Goal: Transaction & Acquisition: Purchase product/service

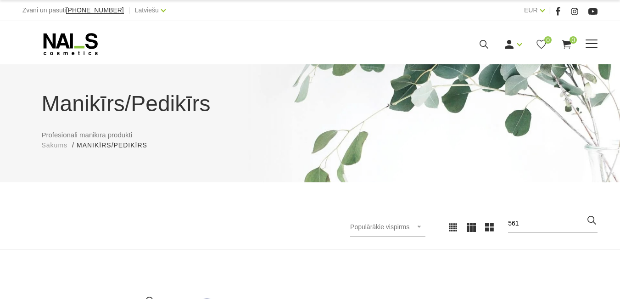
click at [490, 50] on icon at bounding box center [483, 44] width 11 height 11
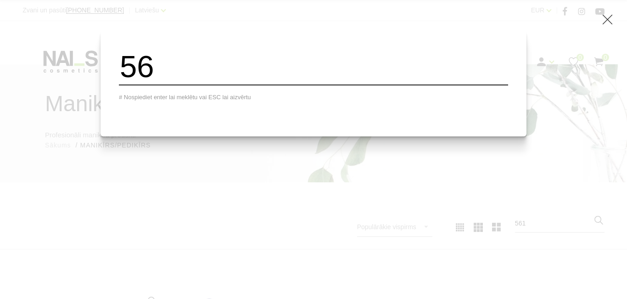
type input "5"
type input "q5"
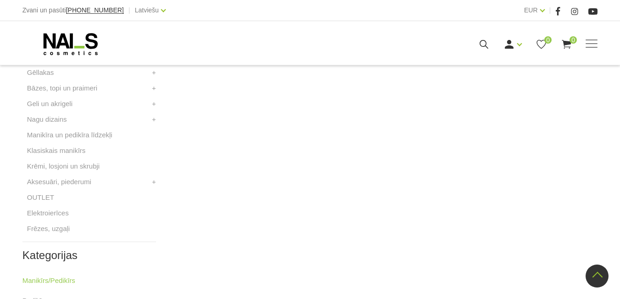
scroll to position [61, 0]
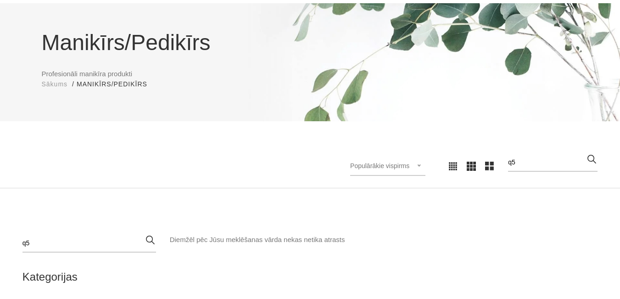
drag, startPoint x: 533, startPoint y: 161, endPoint x: 512, endPoint y: 167, distance: 22.2
click at [512, 167] on div "Populārākie vispirms Jaunumi Lētākais vispirms Dārgākais vispirms Populārākie v…" at bounding box center [457, 165] width 281 height 25
type input "wanted"
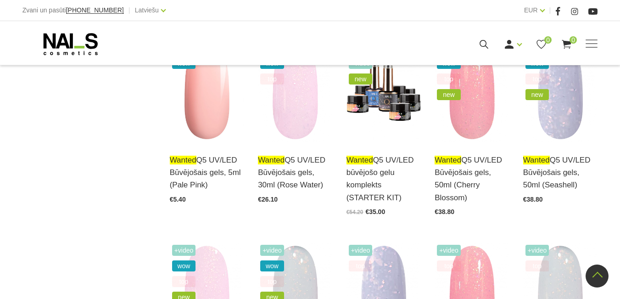
scroll to position [979, 0]
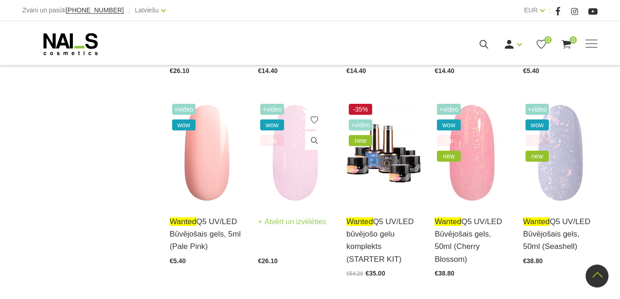
click at [297, 154] on img at bounding box center [295, 152] width 75 height 102
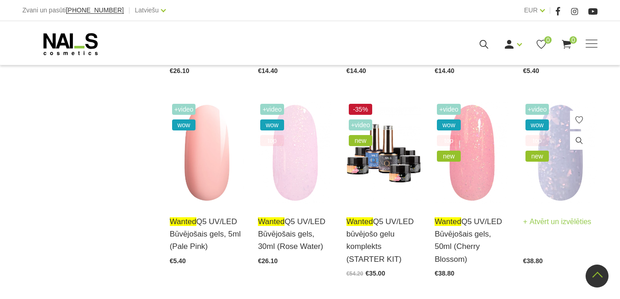
click at [566, 151] on img at bounding box center [560, 152] width 75 height 102
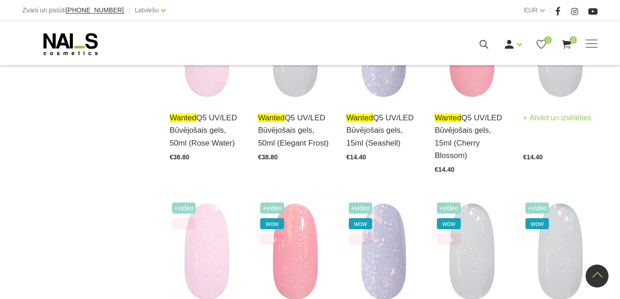
scroll to position [1346, 0]
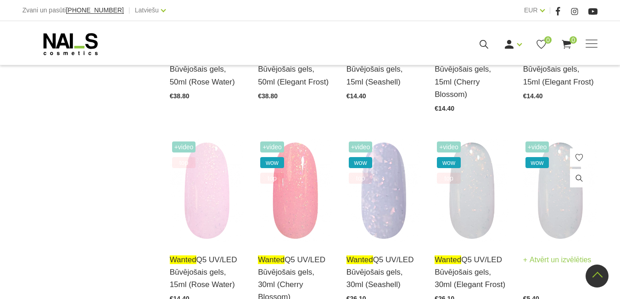
click at [564, 167] on img at bounding box center [560, 190] width 75 height 102
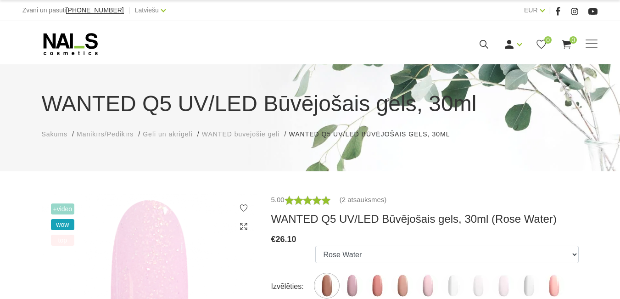
scroll to position [61, 0]
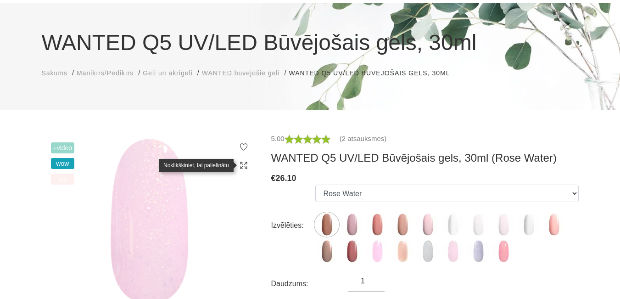
click at [244, 164] on icon at bounding box center [243, 165] width 9 height 9
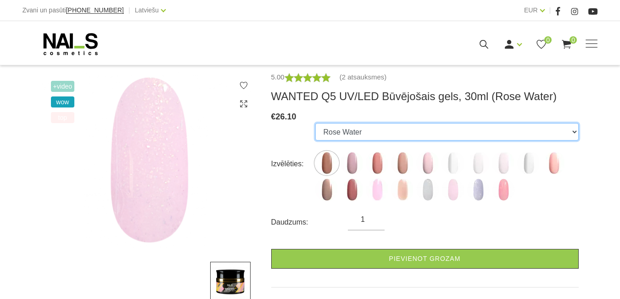
click at [370, 133] on select "Caramel Nude Sparkle Mood Macchiato Dream Rose Premium Clear Pastel Porcelain B…" at bounding box center [446, 131] width 263 height 17
select select "6423"
click at [315, 123] on select "Caramel Nude Sparkle Mood Macchiato Dream Rose Premium Clear Pastel Porcelain B…" at bounding box center [446, 131] width 263 height 17
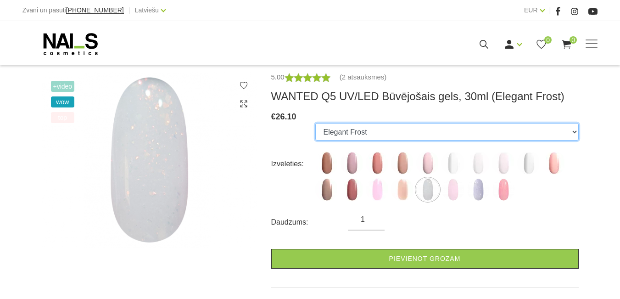
scroll to position [0, 0]
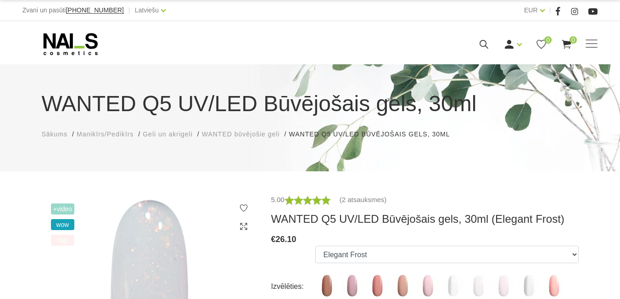
click at [244, 225] on use at bounding box center [243, 226] width 7 height 7
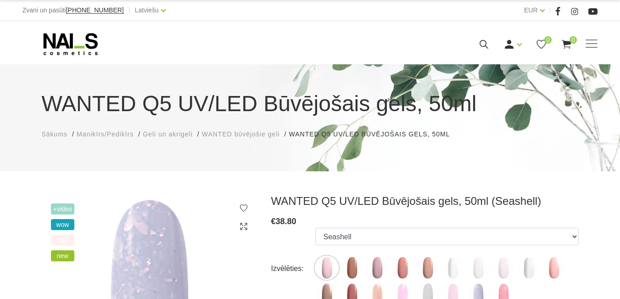
select select "6434"
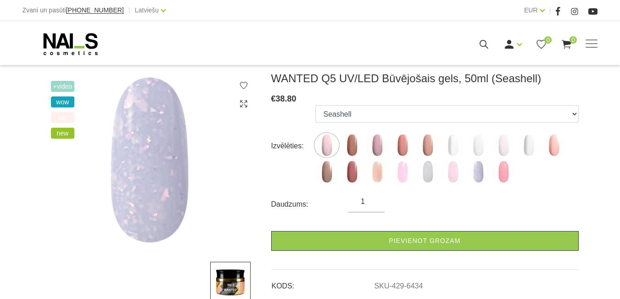
scroll to position [61, 0]
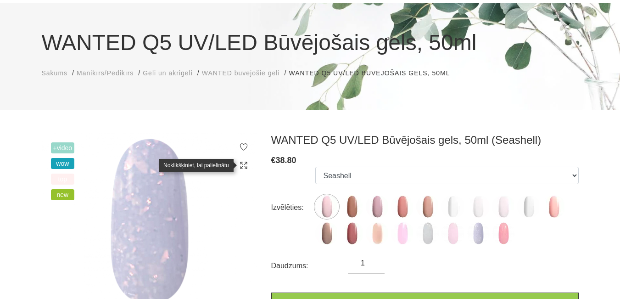
click at [245, 167] on icon at bounding box center [243, 165] width 9 height 9
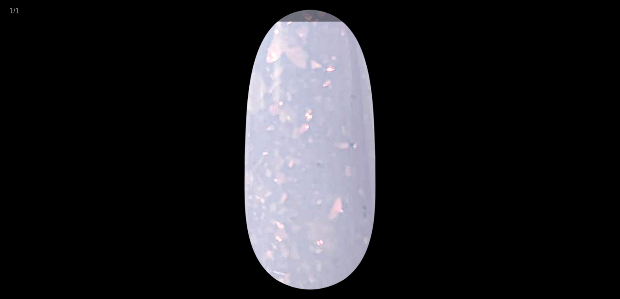
scroll to position [61, 0]
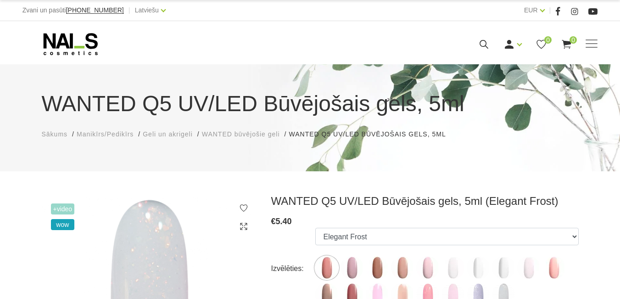
select select "6422"
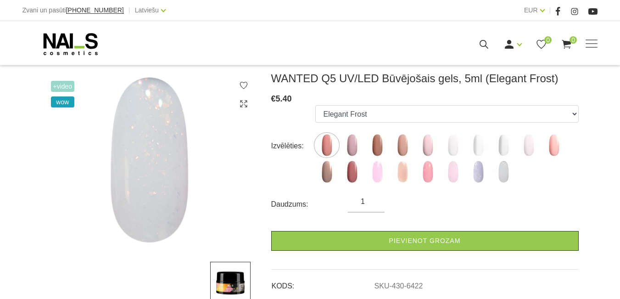
scroll to position [61, 0]
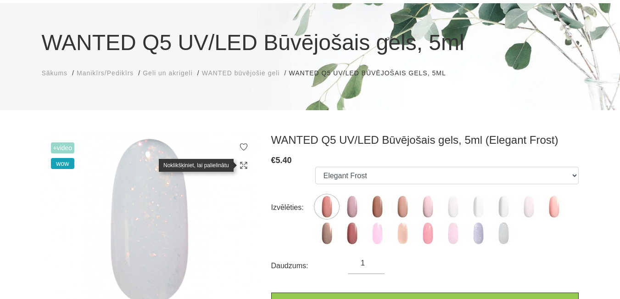
click at [246, 167] on use at bounding box center [243, 164] width 7 height 7
